Goal: Task Accomplishment & Management: Complete application form

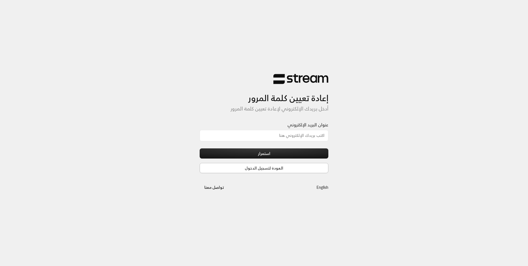
click at [286, 173] on button "العودة لتسجيل الدخول" at bounding box center [264, 168] width 129 height 10
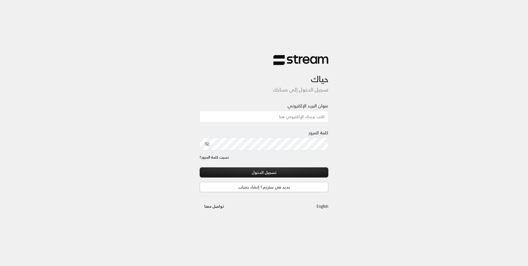
click at [286, 190] on link "جديد في ستريم؟ إنشاء حساب" at bounding box center [264, 187] width 129 height 10
